Goal: Task Accomplishment & Management: Manage account settings

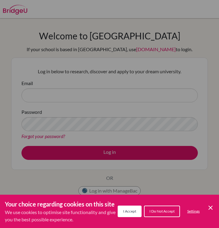
click at [156, 213] on span "I Do Not Accept" at bounding box center [162, 211] width 25 height 5
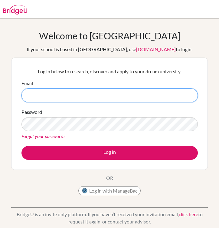
click at [53, 97] on input "Email" at bounding box center [110, 95] width 177 height 14
type input "reyanshvt@"
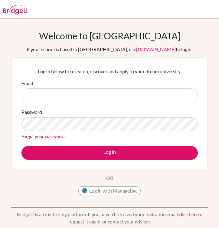
click at [57, 137] on link "Forgot your password?" at bounding box center [44, 136] width 44 height 6
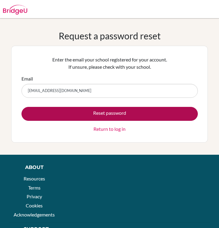
type input "[EMAIL_ADDRESS][DOMAIN_NAME]"
click at [22, 107] on button "Reset password" at bounding box center [110, 114] width 177 height 14
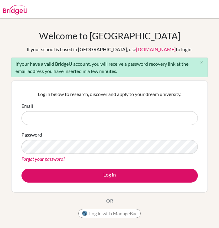
click at [46, 158] on link "Forgot your password?" at bounding box center [44, 159] width 44 height 6
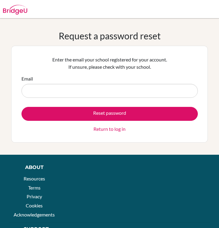
click at [58, 89] on input "Email" at bounding box center [110, 91] width 177 height 14
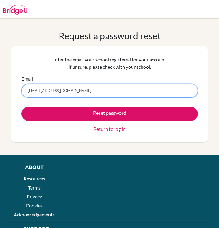
click at [46, 91] on input "reyanshv@ofs.edu.sg" at bounding box center [110, 91] width 177 height 14
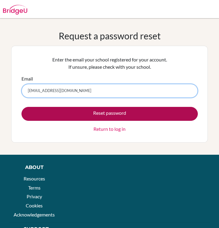
type input "reyanshv@my.ofs.edu.sg"
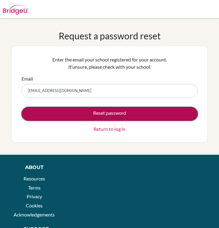
click at [73, 118] on button "Reset password" at bounding box center [110, 114] width 177 height 14
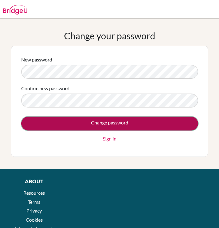
click at [146, 124] on input "Change password" at bounding box center [109, 124] width 177 height 14
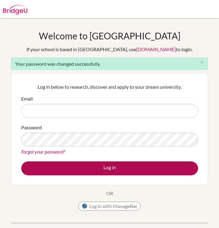
type input "[EMAIL_ADDRESS][DOMAIN_NAME]"
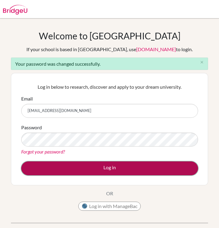
click at [129, 168] on button "Log in" at bounding box center [109, 169] width 177 height 14
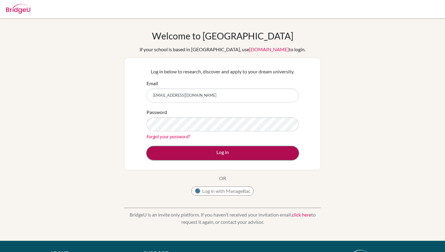
click at [205, 152] on button "Log in" at bounding box center [223, 153] width 152 height 14
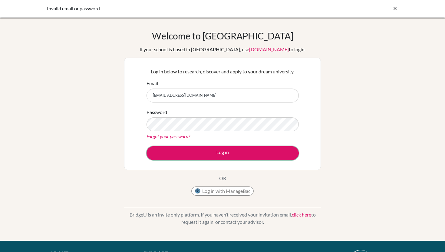
click at [205, 152] on button "Log in" at bounding box center [223, 153] width 152 height 14
click at [173, 95] on input "[EMAIL_ADDRESS][DOMAIN_NAME]" at bounding box center [223, 95] width 152 height 14
click at [172, 95] on input "[EMAIL_ADDRESS][DOMAIN_NAME]" at bounding box center [223, 95] width 152 height 14
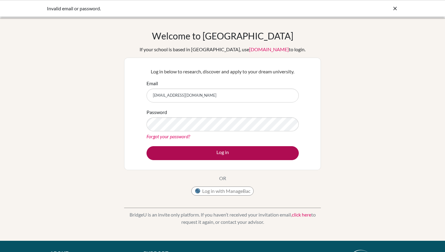
type input "[EMAIL_ADDRESS][DOMAIN_NAME]"
click at [191, 152] on button "Log in" at bounding box center [223, 153] width 152 height 14
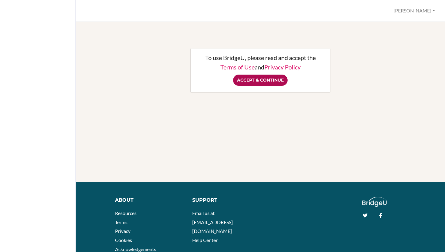
click at [258, 82] on input "Accept & Continue" at bounding box center [260, 80] width 55 height 11
